Goal: Task Accomplishment & Management: Manage account settings

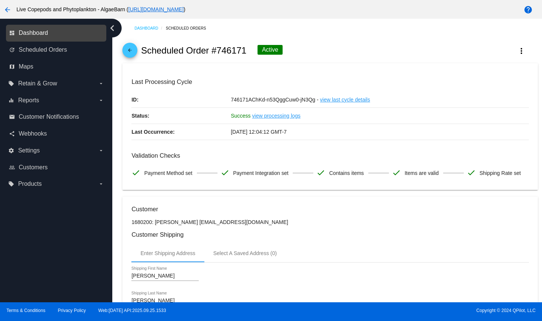
scroll to position [225, 0]
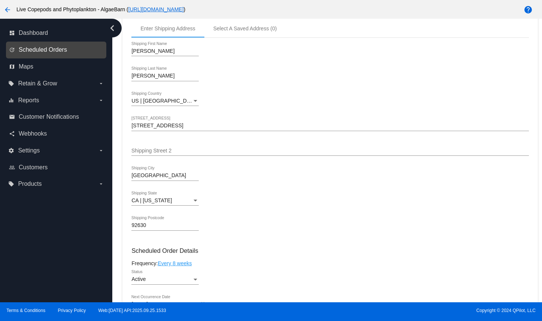
click at [32, 53] on span "Scheduled Orders" at bounding box center [43, 49] width 48 height 7
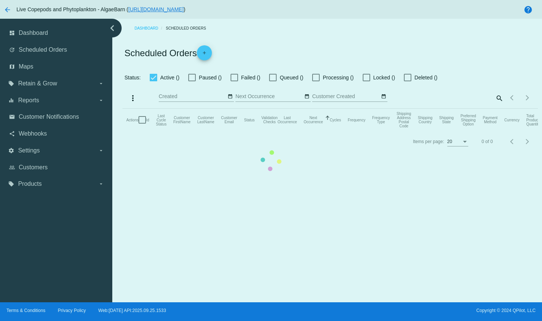
checkbox input "true"
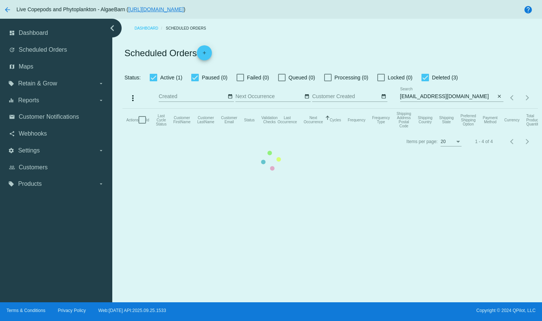
drag, startPoint x: 478, startPoint y: 107, endPoint x: 437, endPoint y: 109, distance: 41.6
click at [437, 109] on mat-table "Actions Id Last Cycle Status Customer FirstName Customer LastName Customer Emai…" at bounding box center [329, 120] width 415 height 22
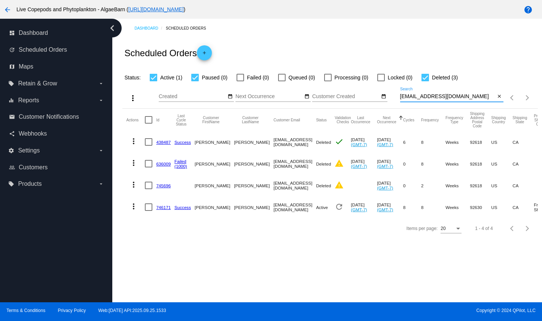
drag, startPoint x: 479, startPoint y: 108, endPoint x: 401, endPoint y: 109, distance: 78.2
click at [401, 100] on input "[EMAIL_ADDRESS][DOMAIN_NAME]" at bounding box center [447, 97] width 95 height 6
paste input "[EMAIL_ADDRESS]"
type input "[EMAIL_ADDRESS][DOMAIN_NAME]"
click at [134, 211] on mat-icon "more_vert" at bounding box center [133, 206] width 9 height 9
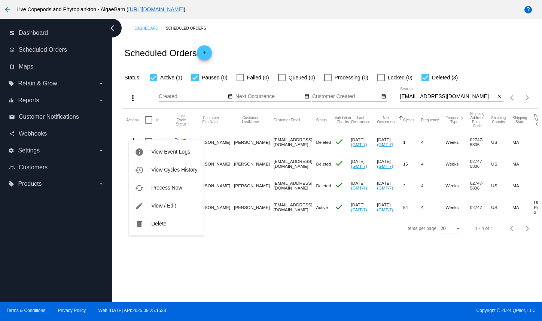
click at [208, 248] on div at bounding box center [271, 160] width 542 height 321
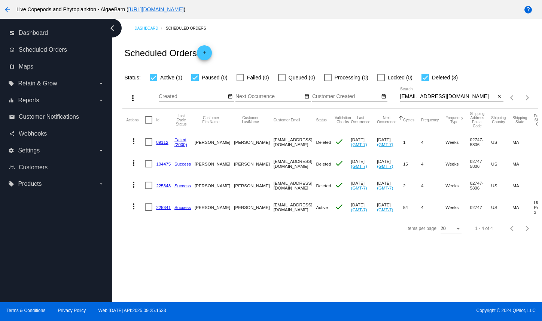
click at [136, 211] on mat-icon "more_vert" at bounding box center [133, 206] width 9 height 9
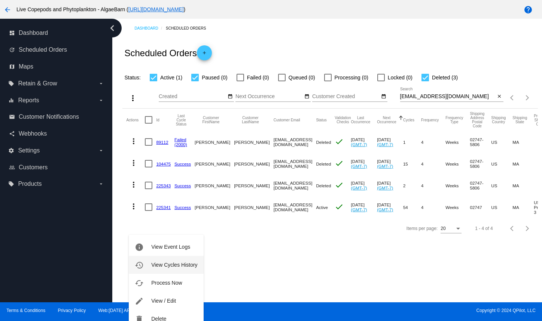
click at [159, 262] on span "View Cycles History" at bounding box center [174, 265] width 46 height 6
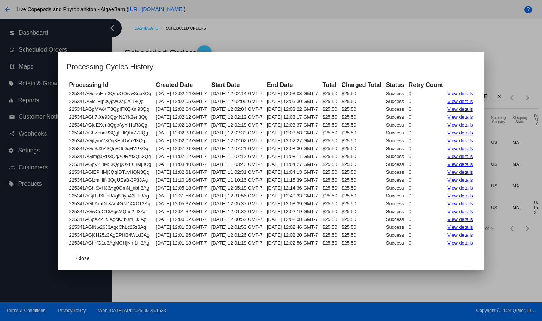
click at [457, 91] on link "View details" at bounding box center [459, 94] width 25 height 6
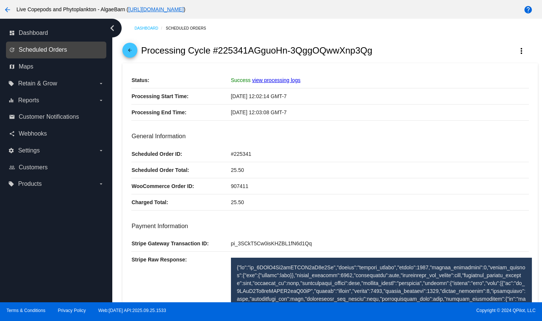
click at [63, 53] on span "Scheduled Orders" at bounding box center [43, 49] width 48 height 7
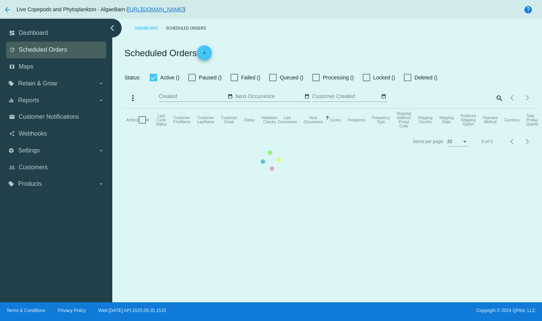
checkbox input "true"
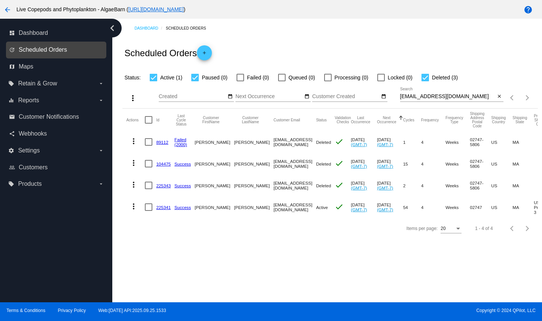
click at [64, 53] on span "Scheduled Orders" at bounding box center [43, 49] width 48 height 7
click at [498, 100] on mat-icon "close" at bounding box center [499, 97] width 5 height 6
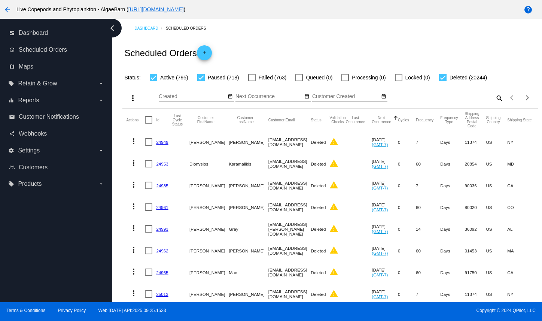
click at [439, 81] on div at bounding box center [442, 77] width 7 height 7
click at [442, 82] on input "Deleted (20244)" at bounding box center [442, 81] width 0 height 0
checkbox input "false"
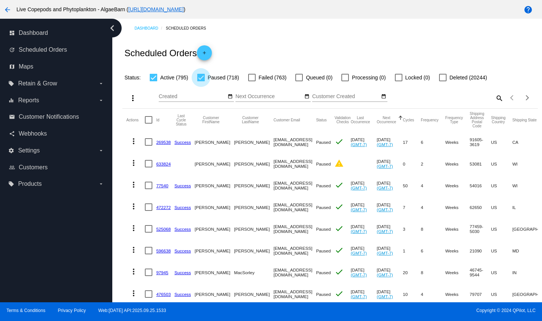
click at [205, 81] on div at bounding box center [200, 77] width 7 height 7
click at [201, 82] on input "Paused (718)" at bounding box center [201, 81] width 0 height 0
checkbox input "false"
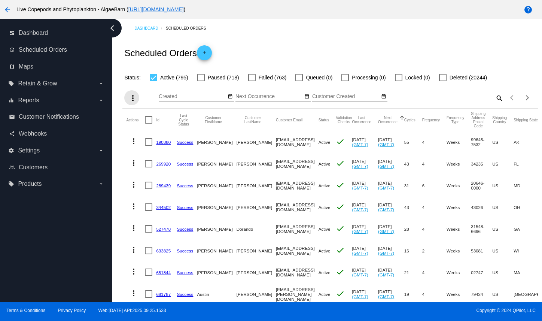
click at [134, 103] on mat-icon "more_vert" at bounding box center [132, 98] width 9 height 9
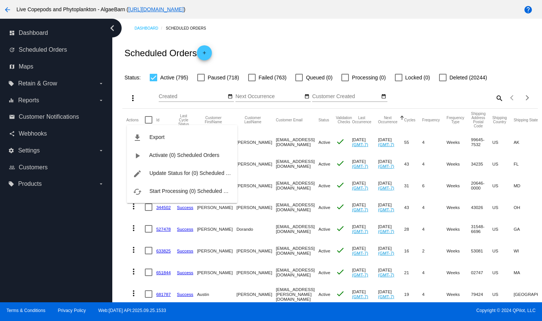
click at [64, 125] on div at bounding box center [271, 160] width 542 height 321
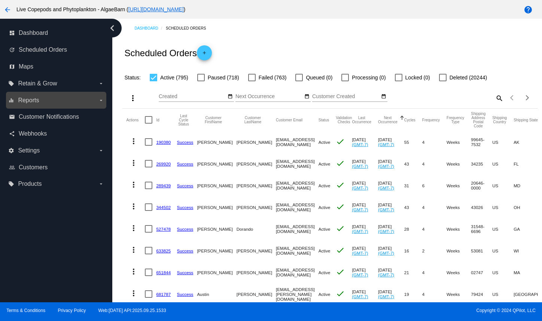
click at [101, 103] on icon "arrow_drop_down" at bounding box center [101, 100] width 6 height 6
click at [0, 0] on input "equalizer Reports arrow_drop_down" at bounding box center [0, 0] width 0 height 0
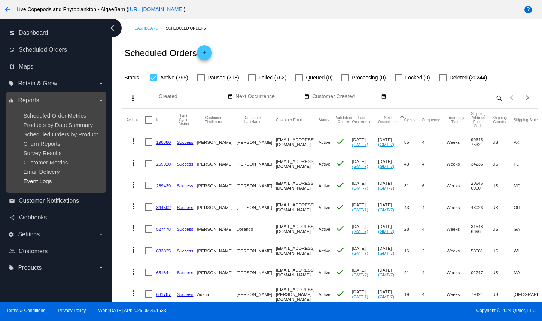
click at [52, 184] on span "Event Logs" at bounding box center [37, 181] width 28 height 6
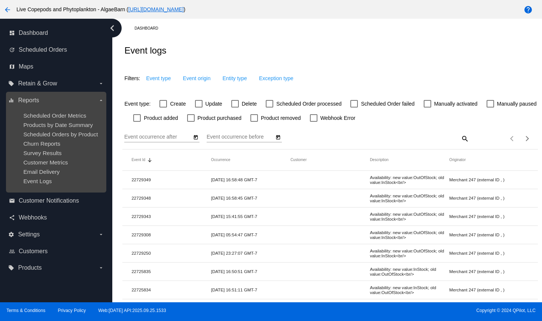
click at [50, 106] on label "equalizer Reports arrow_drop_down" at bounding box center [55, 100] width 95 height 12
click at [0, 0] on input "equalizer Reports arrow_drop_down" at bounding box center [0, 0] width 0 height 0
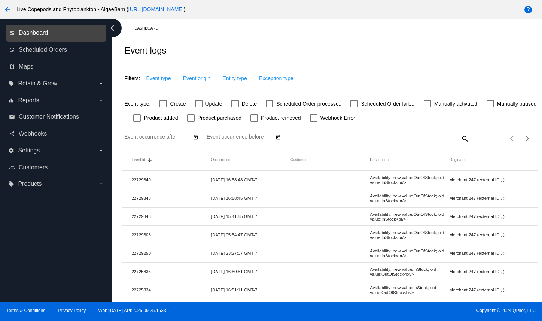
click at [48, 36] on span "Dashboard" at bounding box center [33, 33] width 29 height 7
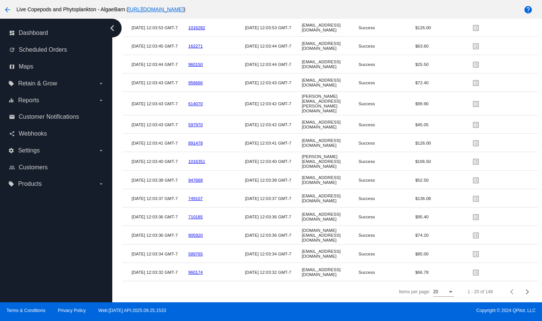
scroll to position [1462, 0]
click at [524, 289] on div "Next page" at bounding box center [526, 291] width 5 height 5
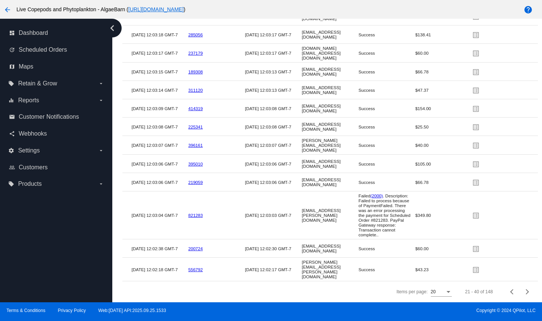
scroll to position [1528, 0]
click at [523, 290] on span "Next page" at bounding box center [527, 292] width 15 height 4
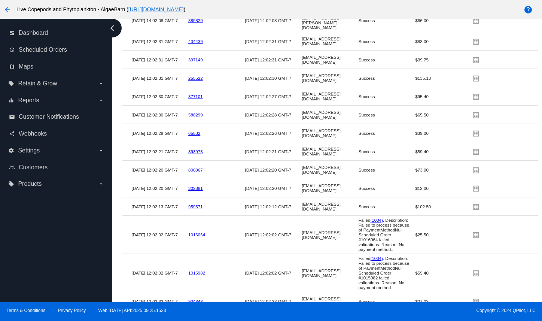
scroll to position [1367, 0]
